Goal: Information Seeking & Learning: Learn about a topic

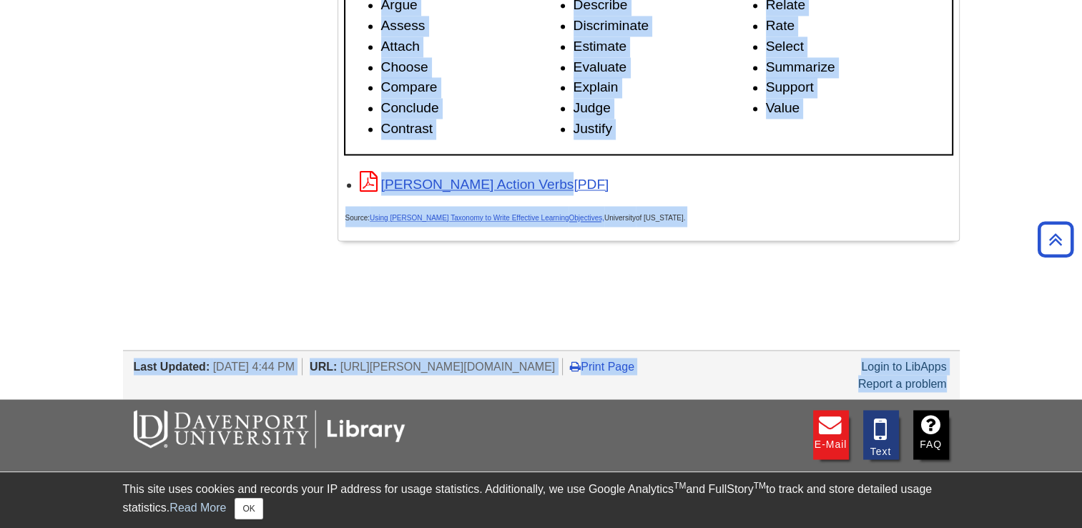
scroll to position [2331, 0]
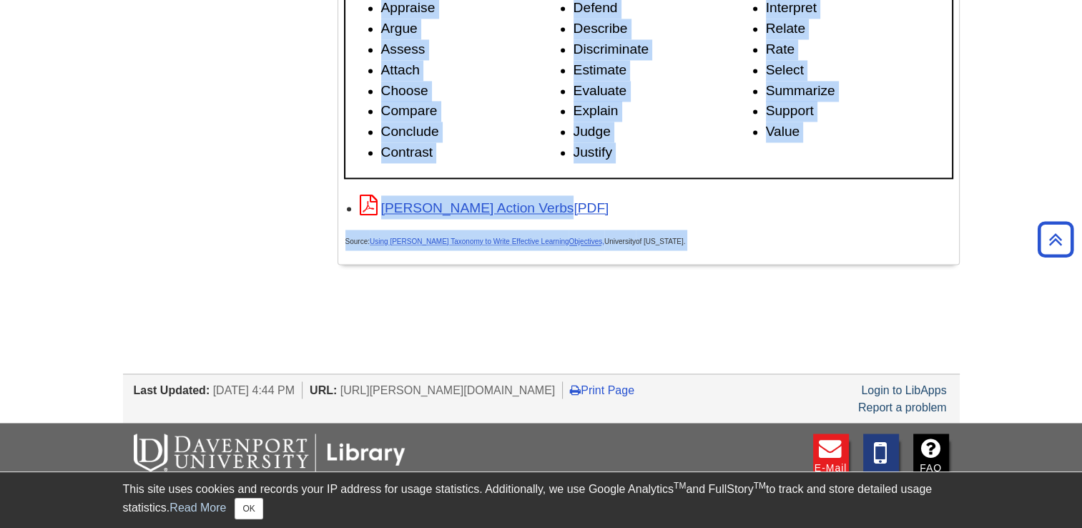
drag, startPoint x: 358, startPoint y: 192, endPoint x: 962, endPoint y: 357, distance: 626.4
drag, startPoint x: 416, startPoint y: 150, endPoint x: 450, endPoint y: 305, distance: 158.1
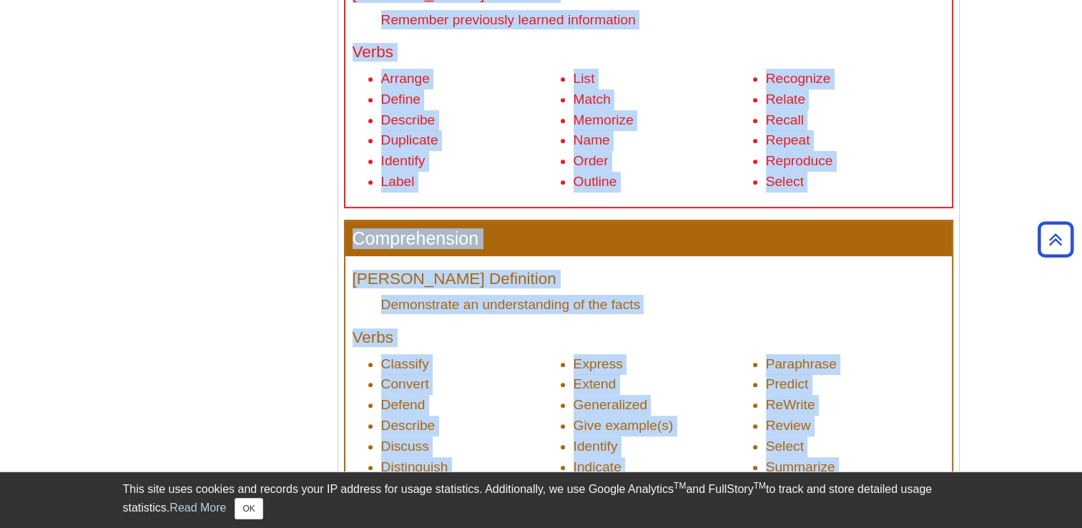
scroll to position [543, 0]
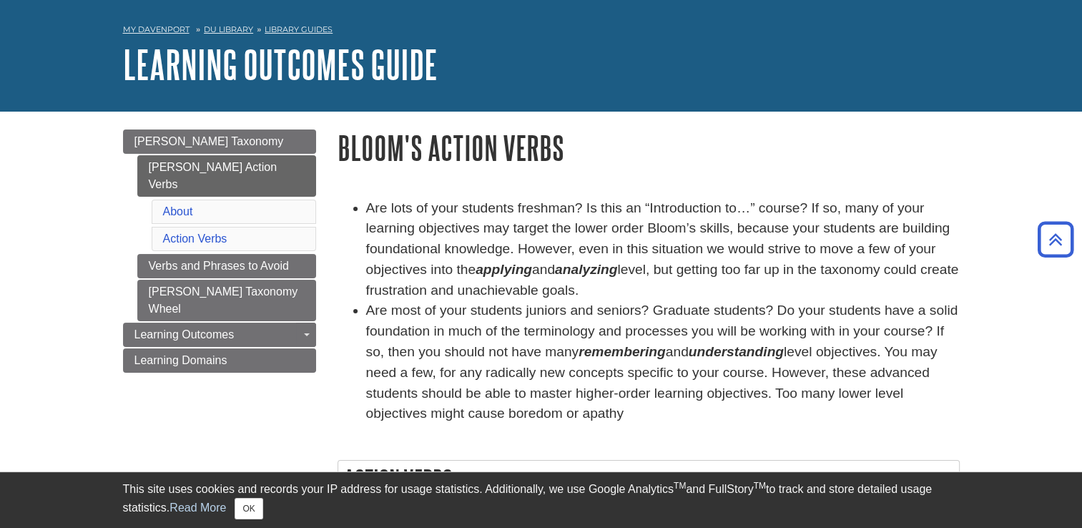
scroll to position [0, 0]
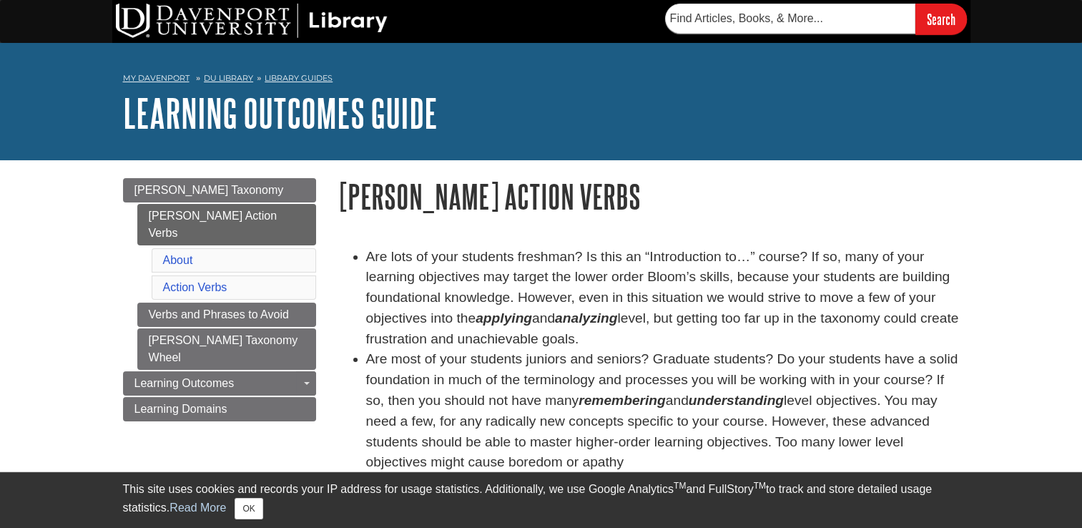
drag, startPoint x: 526, startPoint y: 1, endPoint x: 3, endPoint y: 265, distance: 586.1
drag, startPoint x: 629, startPoint y: 245, endPoint x: 639, endPoint y: 227, distance: 21.5
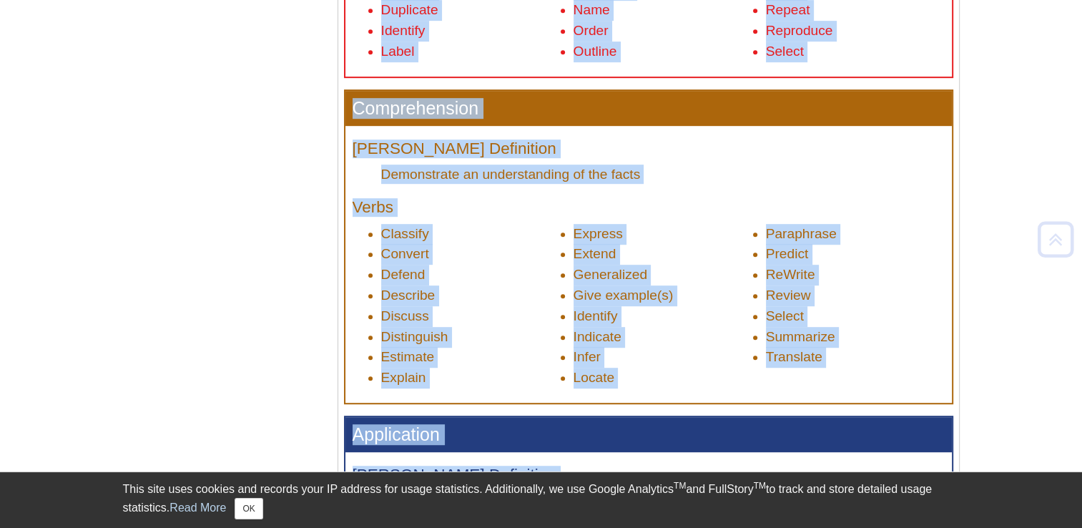
scroll to position [1068, 0]
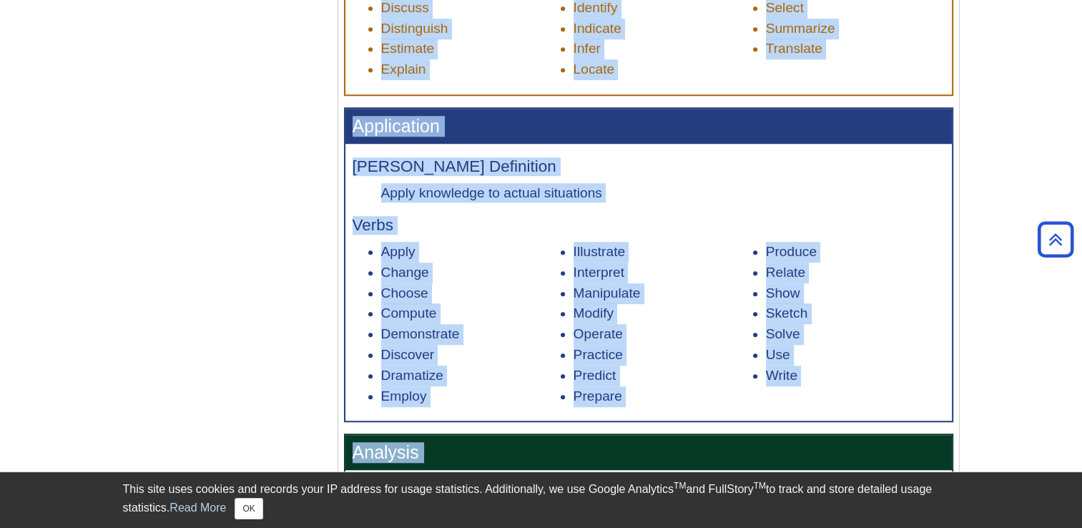
drag, startPoint x: 485, startPoint y: 199, endPoint x: 1067, endPoint y: 403, distance: 616.7
click at [1067, 403] on body "Library Chat This site uses cookies and records your IP address for usage stati…" at bounding box center [541, 433] width 1082 height 3002
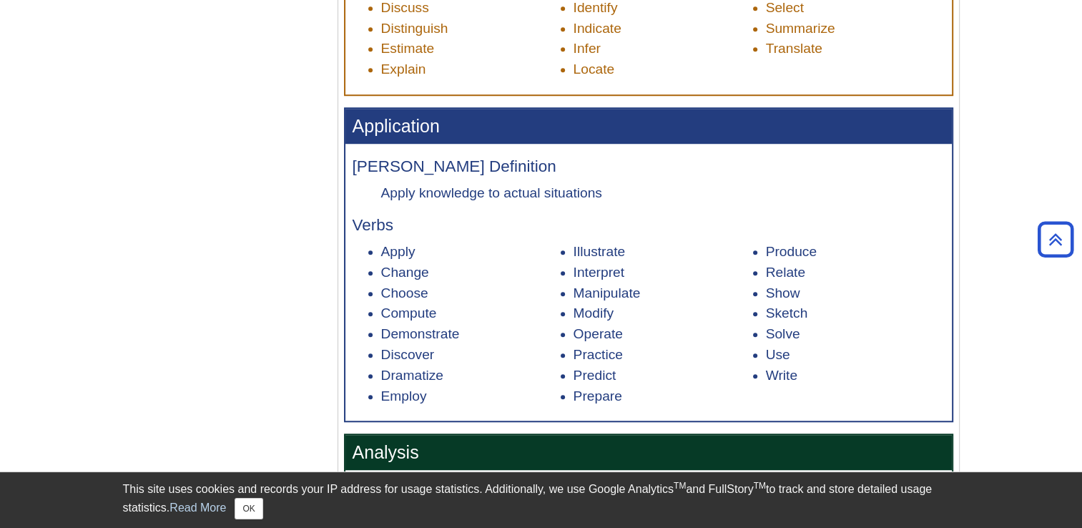
drag, startPoint x: 1067, startPoint y: 403, endPoint x: 1073, endPoint y: 412, distance: 10.9
drag, startPoint x: 1073, startPoint y: 412, endPoint x: 716, endPoint y: 256, distance: 389.4
click at [716, 256] on li "Illustrate" at bounding box center [662, 252] width 179 height 21
click at [716, 257] on li "Illustrate" at bounding box center [662, 252] width 179 height 21
click at [716, 258] on li "Illustrate" at bounding box center [662, 252] width 179 height 21
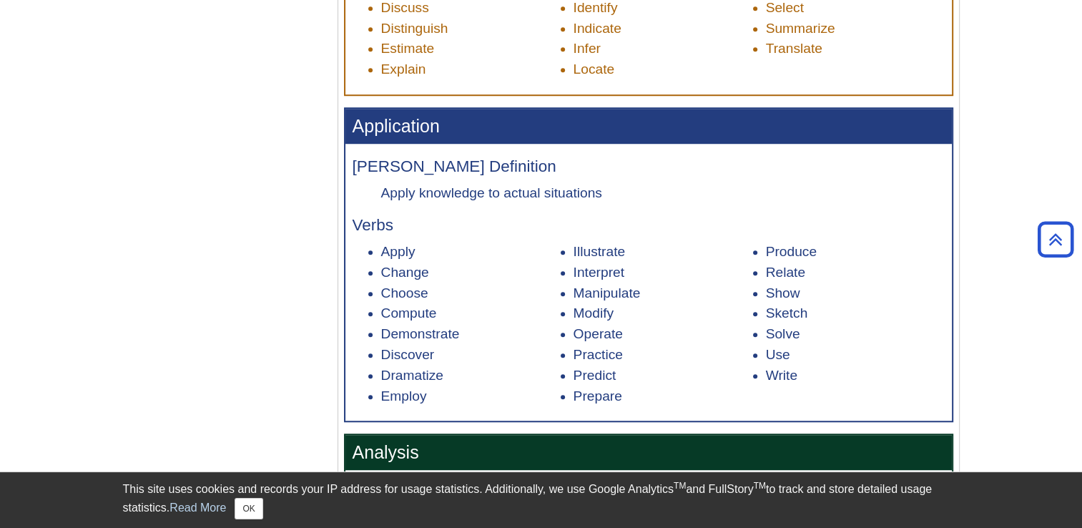
drag, startPoint x: 719, startPoint y: 267, endPoint x: 764, endPoint y: 275, distance: 46.3
click at [721, 267] on li "Interpret" at bounding box center [662, 272] width 179 height 21
click at [768, 277] on li "Relate" at bounding box center [855, 272] width 179 height 21
drag, startPoint x: 649, startPoint y: 255, endPoint x: 592, endPoint y: 255, distance: 57.2
click at [592, 255] on li "Illustrate" at bounding box center [662, 252] width 179 height 21
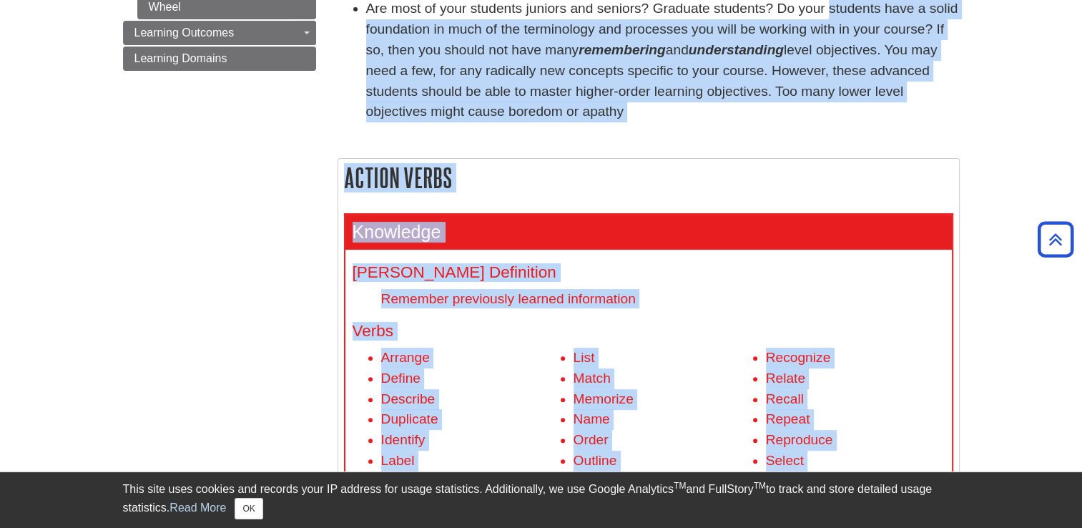
scroll to position [0, 0]
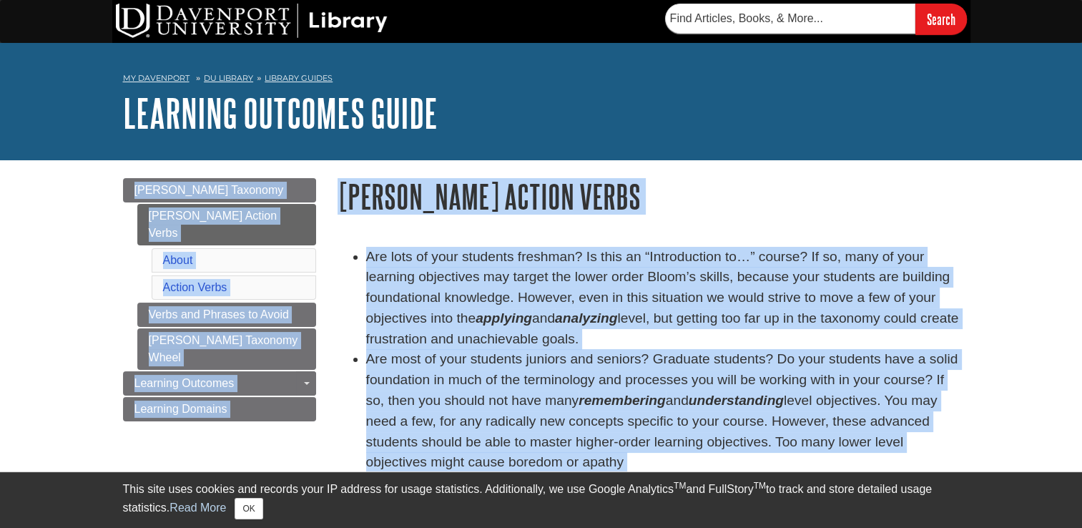
drag, startPoint x: 391, startPoint y: 277, endPoint x: 689, endPoint y: 113, distance: 340.5
click at [689, 113] on h1 "Learning Outcomes Guide" at bounding box center [541, 113] width 837 height 43
click at [593, 347] on li "Are lots of your students freshman? Is this an “Introduction to…” course? If so…" at bounding box center [662, 298] width 593 height 103
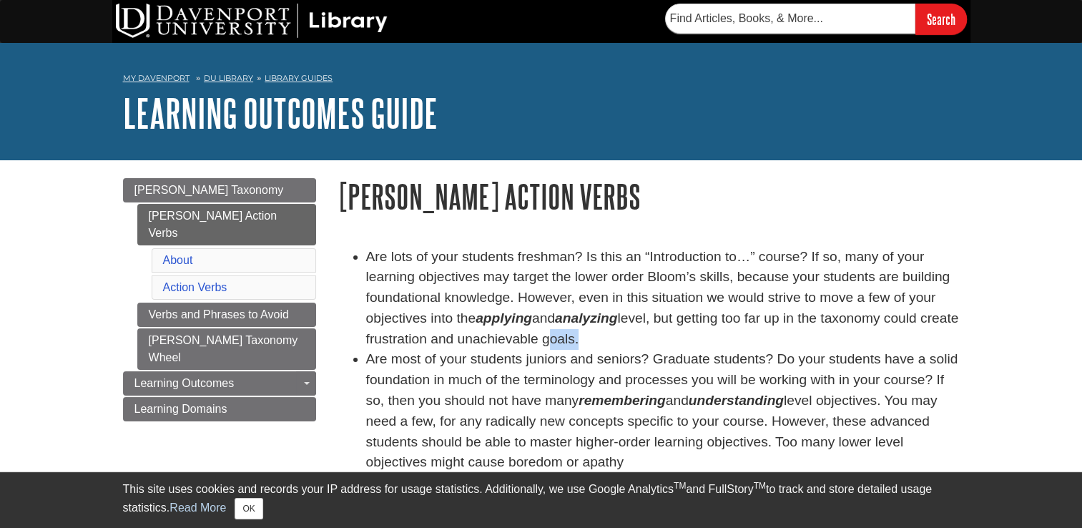
click at [593, 347] on li "Are lots of your students freshman? Is this an “Introduction to…” course? If so…" at bounding box center [662, 298] width 593 height 103
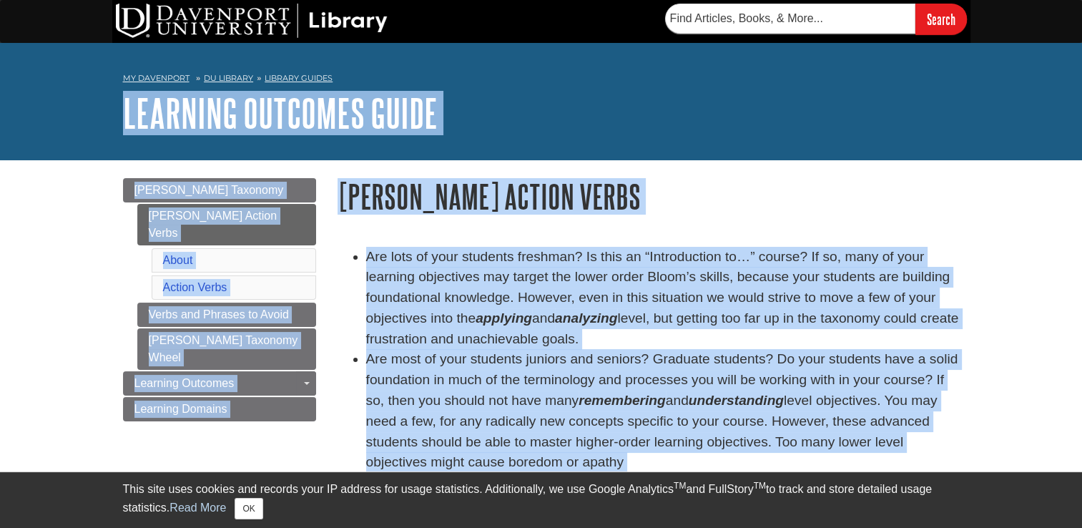
drag, startPoint x: 593, startPoint y: 347, endPoint x: 589, endPoint y: 333, distance: 14.2
copy body "Learning Outcomes Guide Menu Bloom's Taxonomy Bloom's Action Verbs About Action…"
